Goal: Task Accomplishment & Management: Use online tool/utility

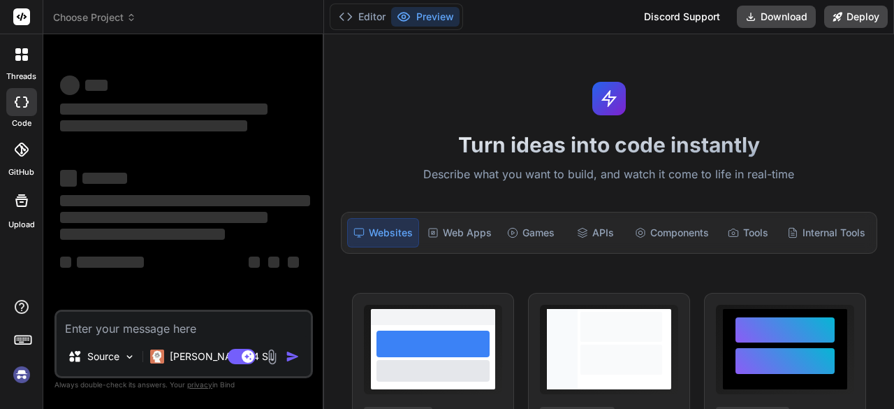
click at [22, 375] on img at bounding box center [22, 374] width 24 height 24
type textarea "x"
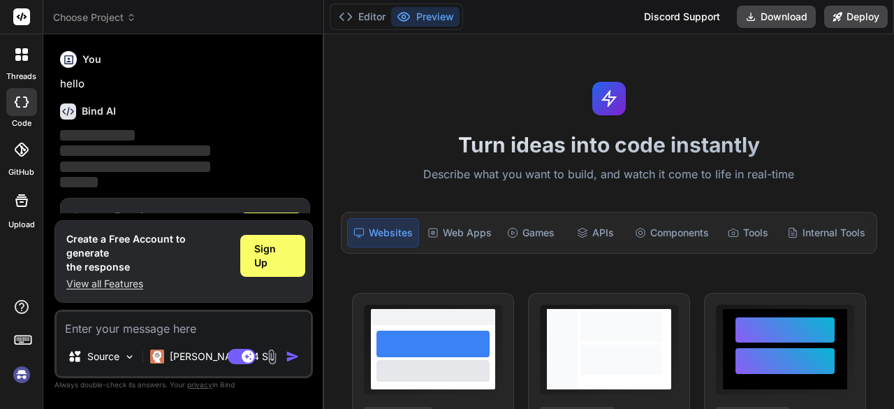
scroll to position [46, 0]
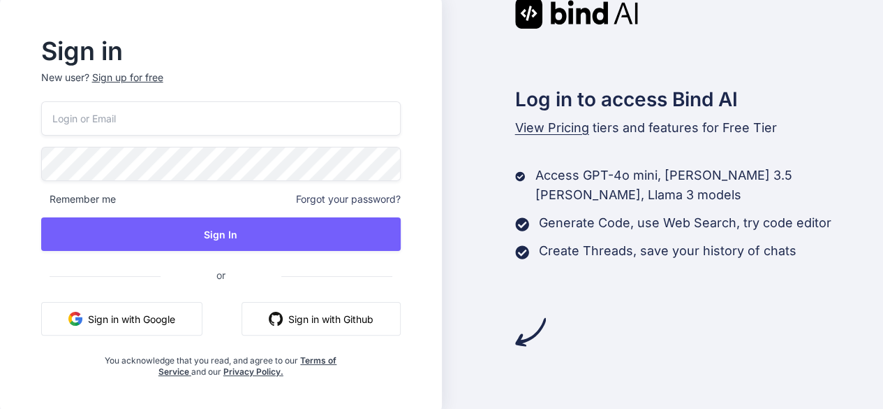
click at [136, 309] on button "Sign in with Google" at bounding box center [121, 319] width 161 height 34
